Goal: Complete application form: Complete application form

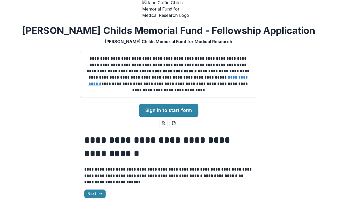
scroll to position [13, 0]
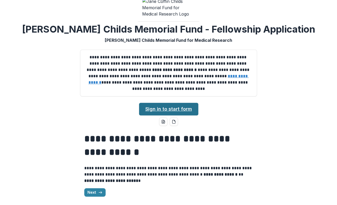
click at [151, 115] on link "Sign in to start form" at bounding box center [168, 109] width 59 height 13
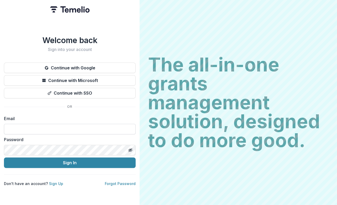
click at [136, 128] on input at bounding box center [70, 129] width 132 height 11
click at [89, 139] on div "Welcome back Sign into your account Continue with Google Continue with Microsof…" at bounding box center [70, 102] width 140 height 205
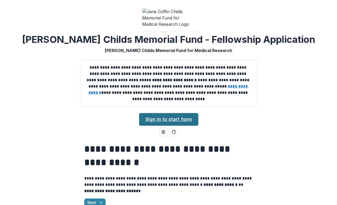
click at [184, 120] on link "Sign in to start form" at bounding box center [168, 119] width 59 height 13
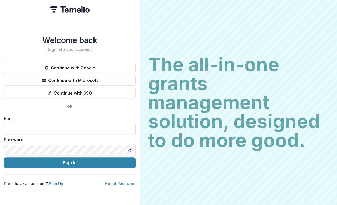
click at [136, 129] on input at bounding box center [70, 129] width 132 height 11
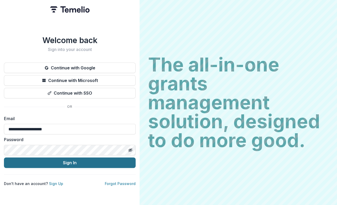
type input "**********"
click at [136, 165] on button "Sign In" at bounding box center [70, 163] width 132 height 11
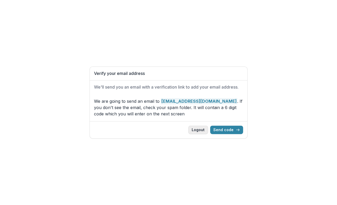
click at [205, 129] on button "Logout" at bounding box center [198, 130] width 20 height 8
